Goal: Task Accomplishment & Management: Manage account settings

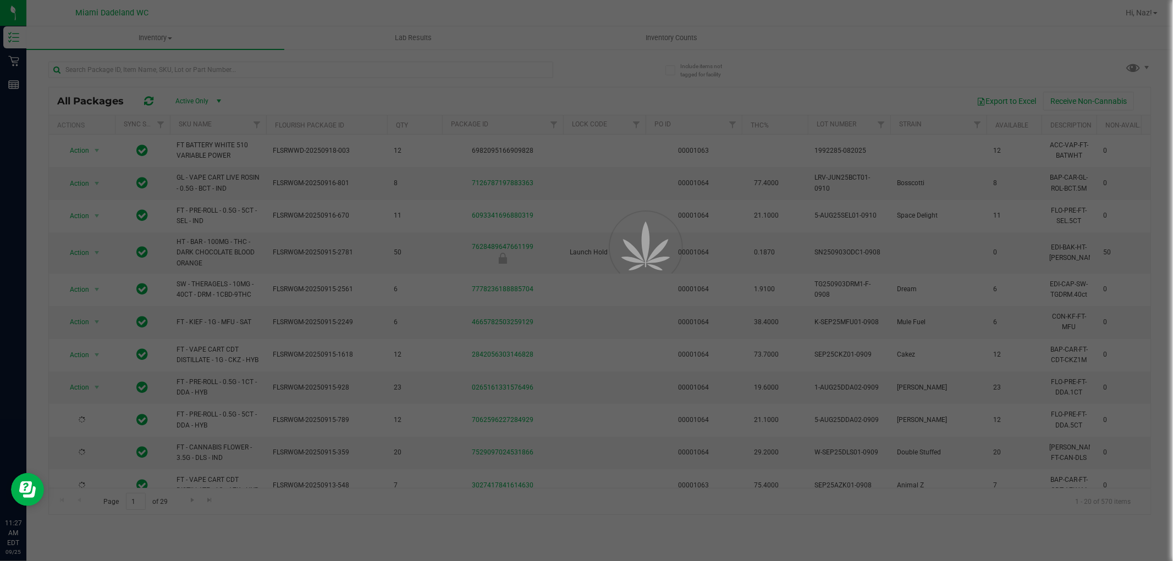
click at [147, 68] on div at bounding box center [586, 280] width 1173 height 561
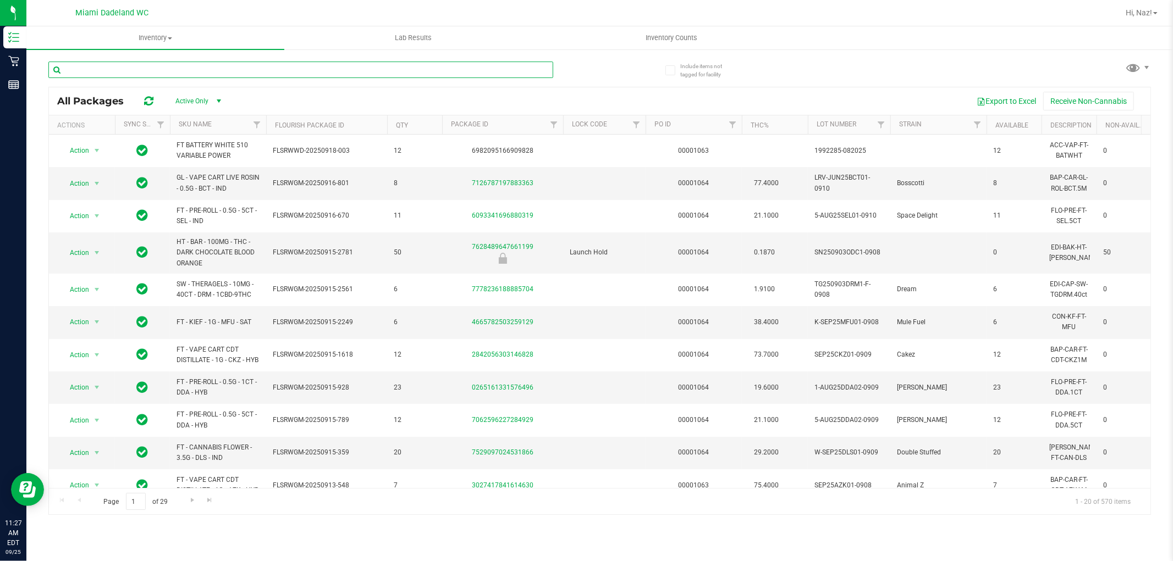
click at [154, 70] on input "text" at bounding box center [300, 70] width 505 height 16
type input "snp"
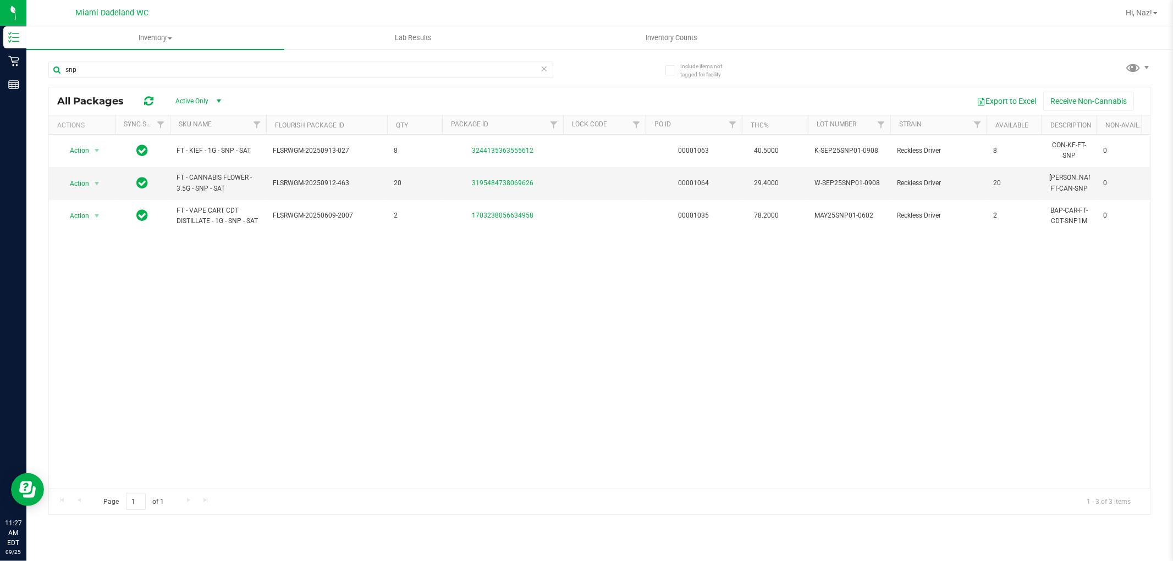
click at [376, 259] on div "Action Action Global inventory Package audit log Print package label Print prod…" at bounding box center [599, 312] width 1101 height 354
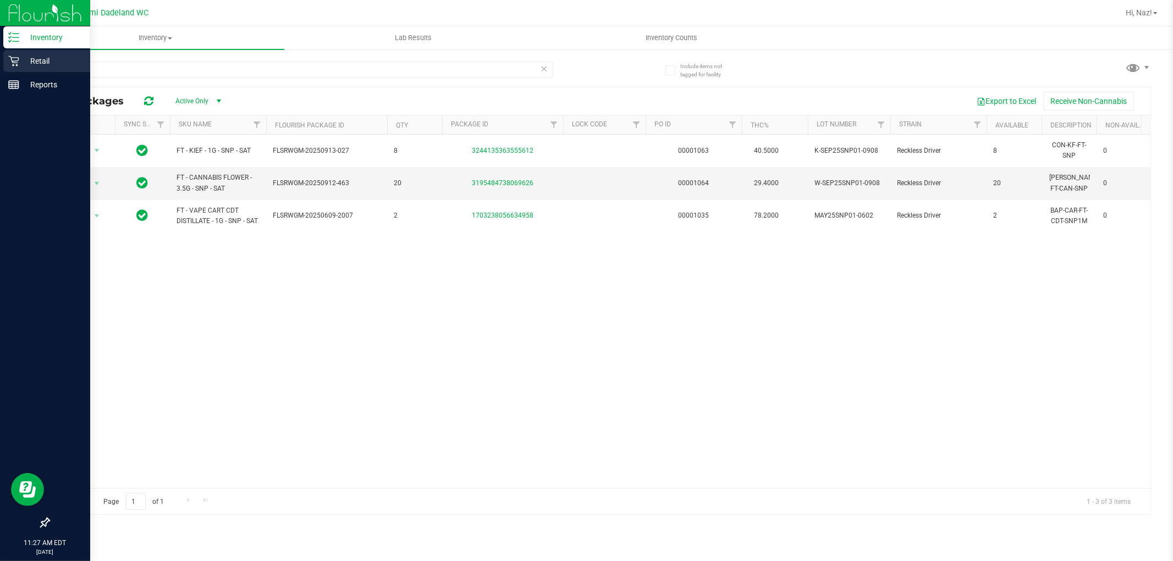
click at [42, 62] on p "Retail" at bounding box center [52, 60] width 66 height 13
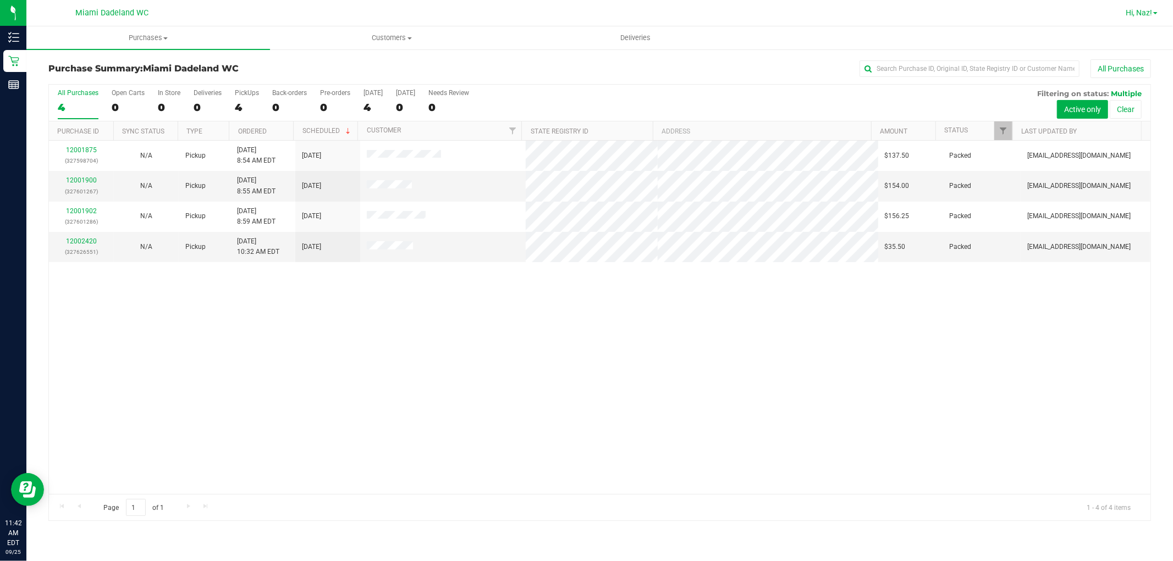
click at [1134, 14] on span "Hi, Naz!" at bounding box center [1139, 12] width 26 height 9
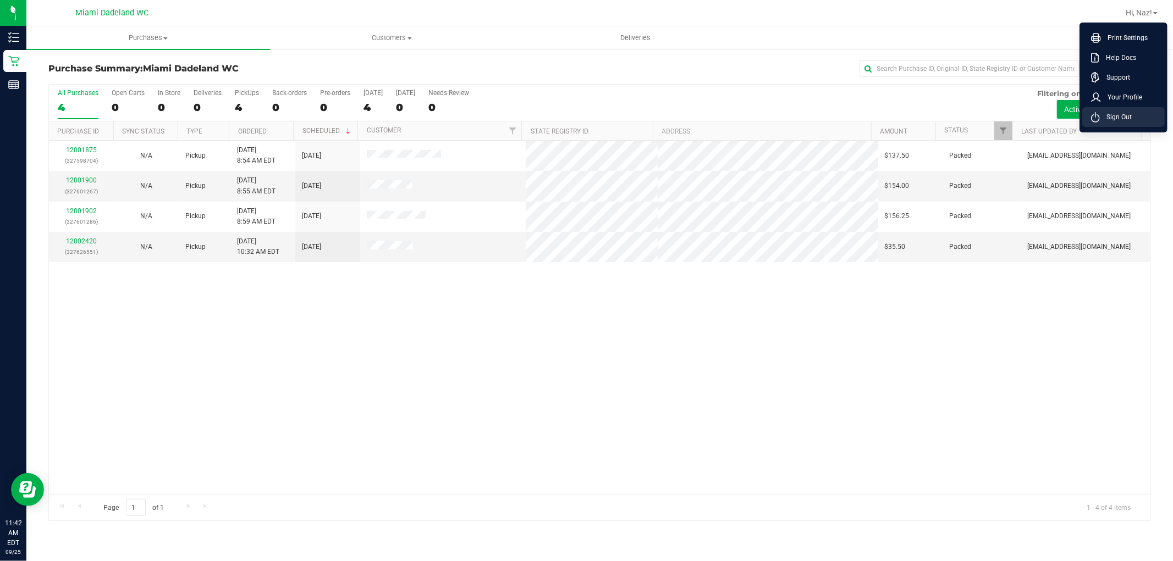
click at [1099, 116] on icon at bounding box center [1096, 117] width 8 height 7
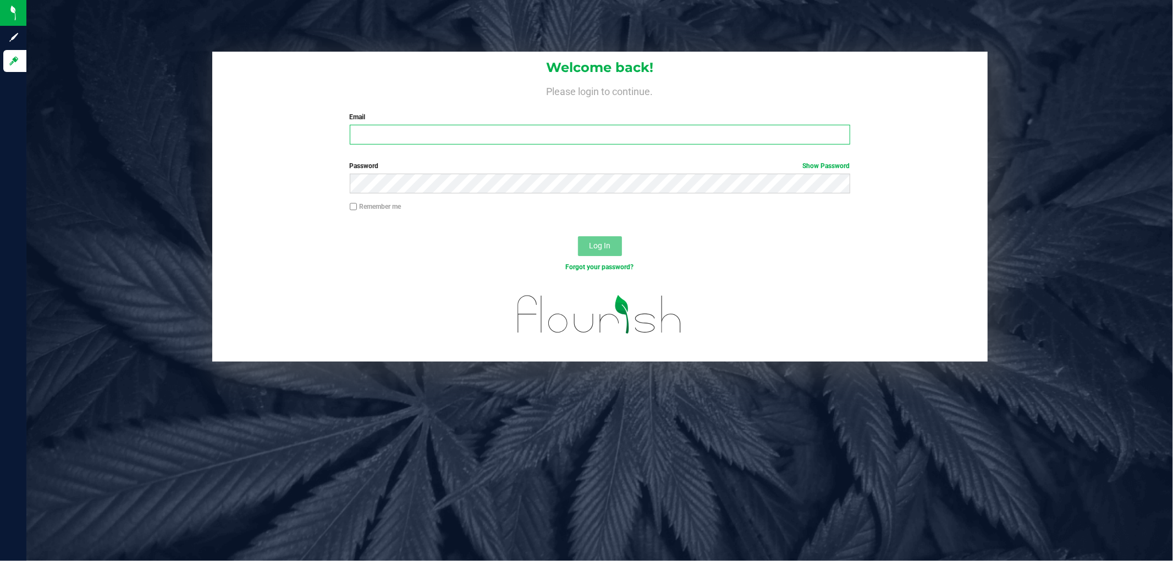
click at [381, 138] on input "Email" at bounding box center [600, 135] width 500 height 20
type input "[EMAIL_ADDRESS][DOMAIN_NAME]"
click at [578, 236] on button "Log In" at bounding box center [600, 246] width 44 height 20
